Goal: Entertainment & Leisure: Consume media (video, audio)

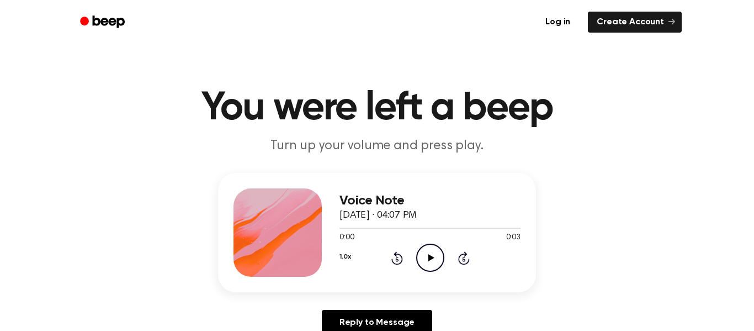
click at [439, 255] on icon "Play Audio" at bounding box center [430, 257] width 28 height 28
click at [438, 256] on icon "Play Audio" at bounding box center [430, 257] width 28 height 28
click at [438, 258] on icon "Play Audio" at bounding box center [430, 257] width 28 height 28
click at [433, 253] on icon "Play Audio" at bounding box center [430, 257] width 28 height 28
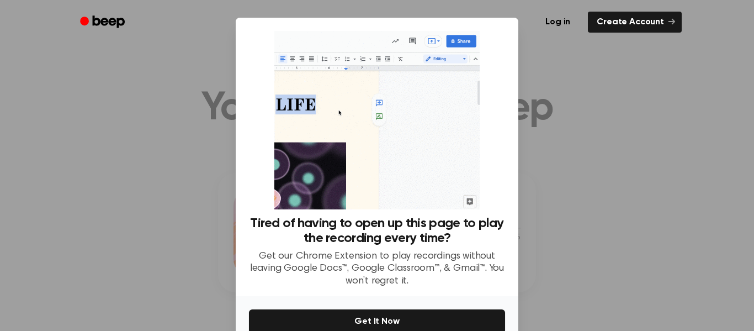
click at [433, 253] on p "Get our Chrome Extension to play recordings without leaving Google Docs™, Googl…" at bounding box center [377, 269] width 256 height 38
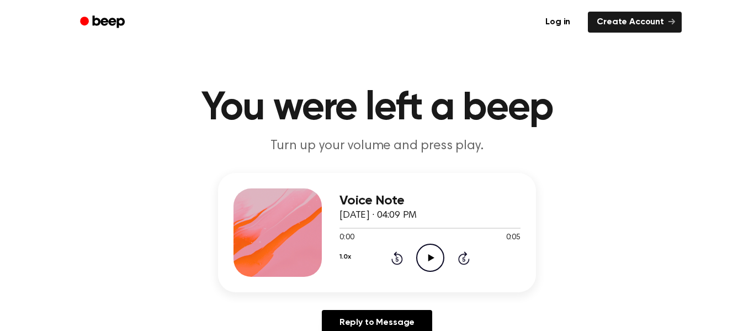
click at [428, 251] on icon "Play Audio" at bounding box center [430, 257] width 28 height 28
drag, startPoint x: 428, startPoint y: 251, endPoint x: 437, endPoint y: 261, distance: 12.9
click at [437, 261] on icon "Play Audio" at bounding box center [430, 257] width 28 height 28
click at [431, 256] on icon at bounding box center [431, 257] width 6 height 7
click at [433, 257] on icon "Play Audio" at bounding box center [430, 257] width 28 height 28
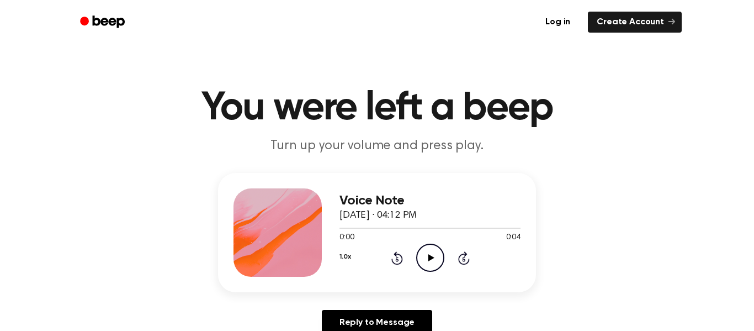
click at [431, 265] on icon "Play Audio" at bounding box center [430, 257] width 28 height 28
click at [440, 258] on icon "Play Audio" at bounding box center [430, 257] width 28 height 28
